Goal: Check status: Check status

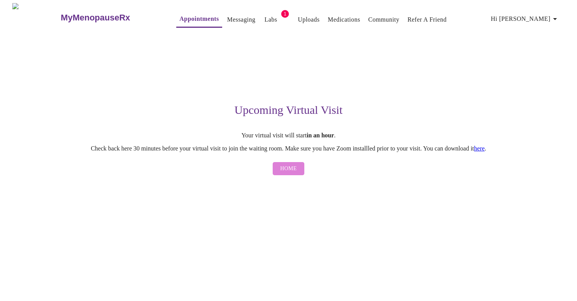
click at [293, 171] on span "Home" at bounding box center [288, 169] width 17 height 10
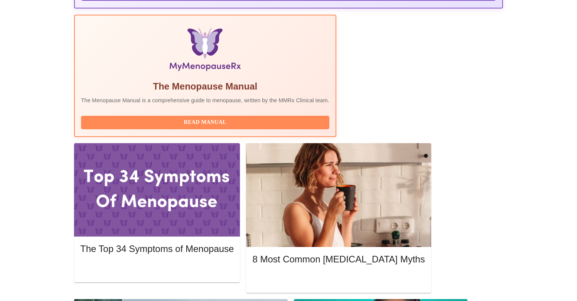
scroll to position [236, 0]
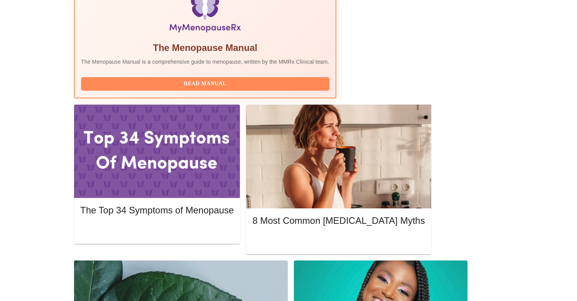
scroll to position [272, 0]
